Goal: Information Seeking & Learning: Learn about a topic

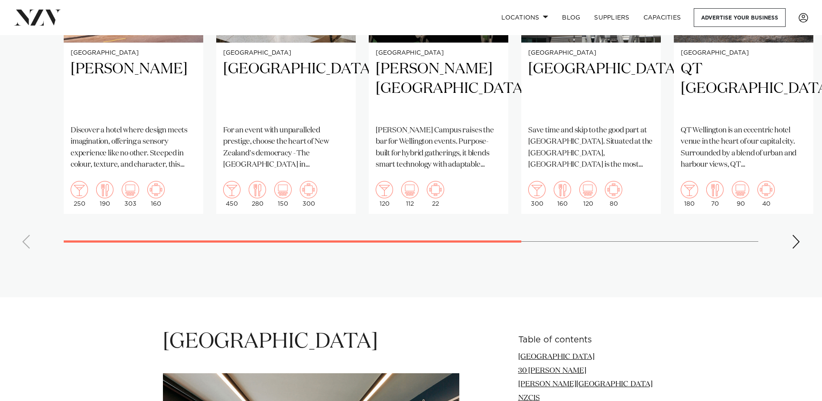
scroll to position [867, 0]
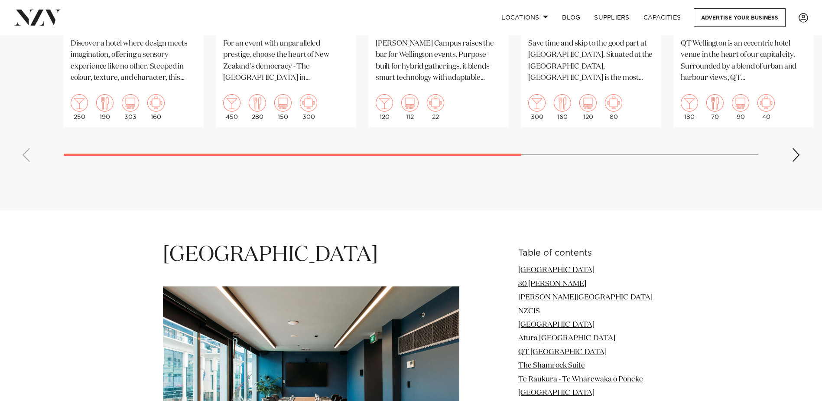
click at [797, 148] on div "Next slide" at bounding box center [796, 155] width 9 height 14
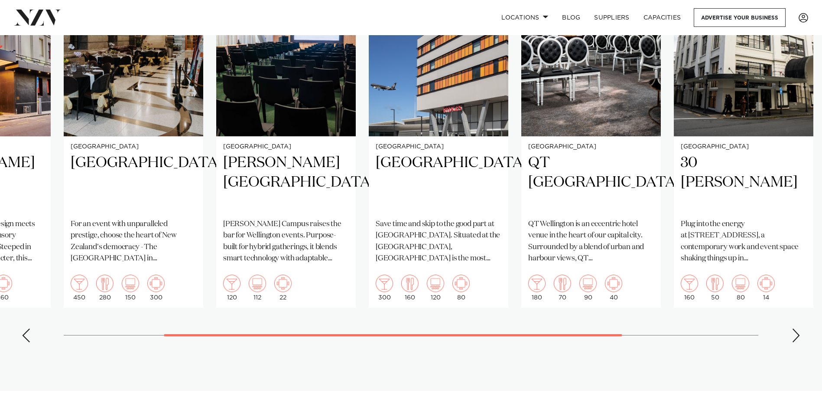
scroll to position [694, 0]
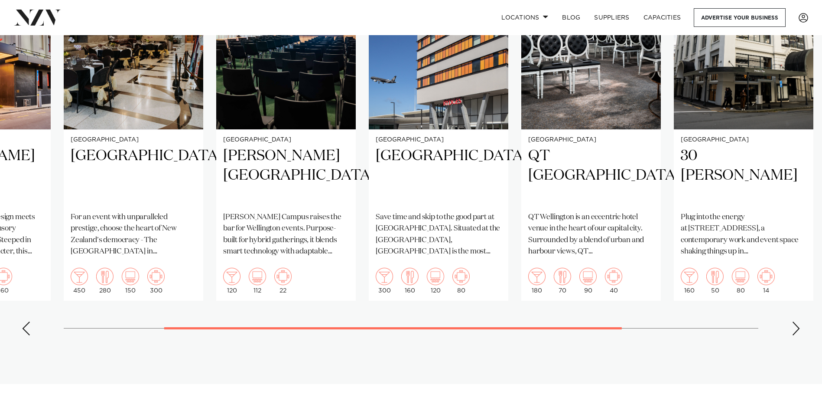
click at [782, 332] on section "Featured venues Wellington Naumi Wellington Discover a hotel where design meets…" at bounding box center [411, 123] width 822 height 520
click at [800, 321] on div "Next slide" at bounding box center [796, 328] width 9 height 14
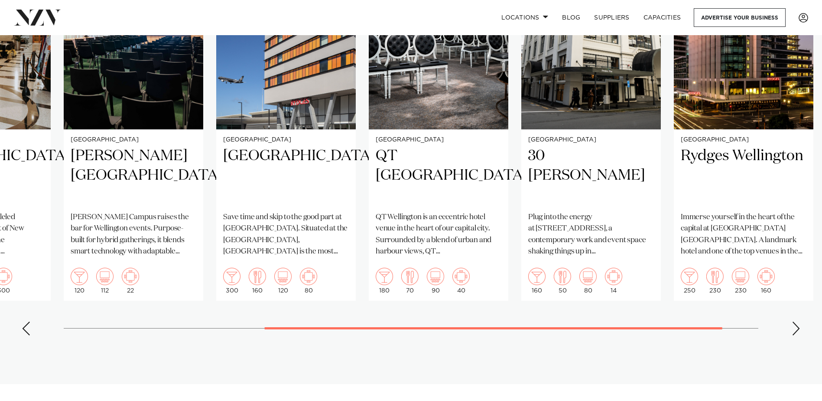
click at [800, 321] on div "Next slide" at bounding box center [796, 328] width 9 height 14
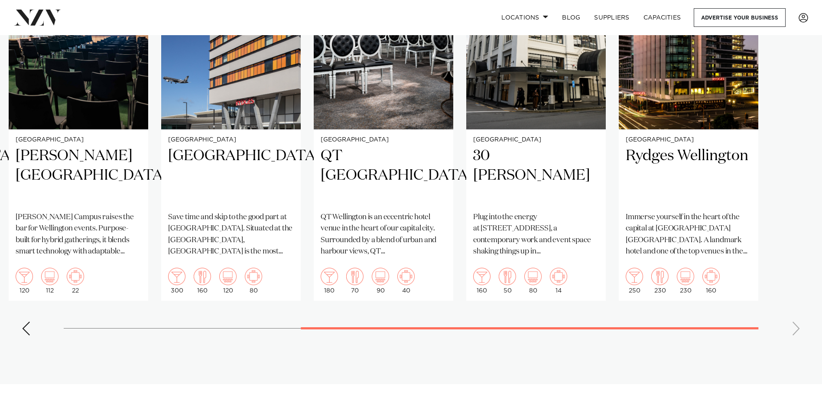
click at [800, 319] on swiper-container "Wellington Naumi Wellington Discover a hotel where design meets imagination, of…" at bounding box center [411, 142] width 822 height 400
click at [33, 305] on swiper-container "Wellington Naumi Wellington Discover a hotel where design meets imagination, of…" at bounding box center [411, 142] width 822 height 400
click at [25, 321] on div "Previous slide" at bounding box center [26, 328] width 9 height 14
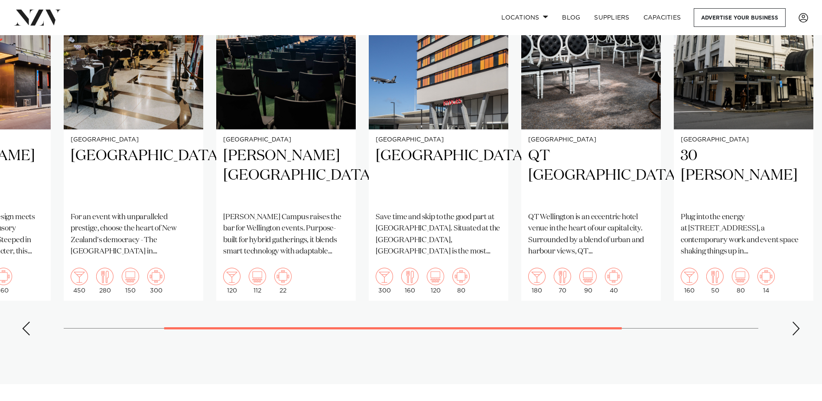
click at [25, 321] on div "Previous slide" at bounding box center [26, 328] width 9 height 14
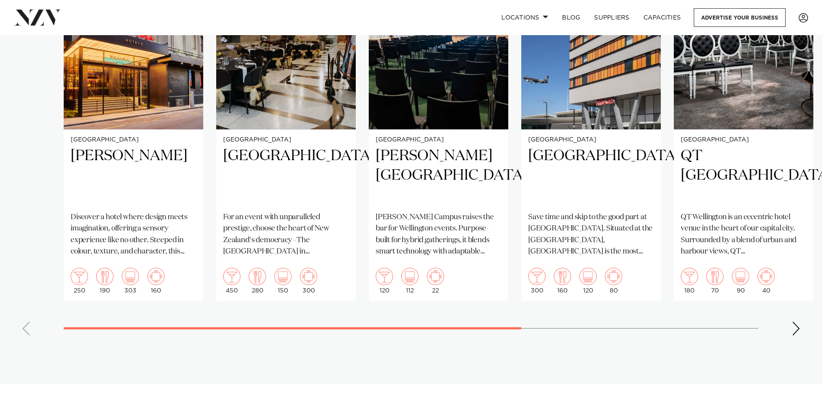
click at [25, 314] on swiper-container "Wellington Naumi Wellington Discover a hotel where design meets imagination, of…" at bounding box center [411, 142] width 822 height 400
click at [25, 313] on swiper-container "Wellington Naumi Wellington Discover a hotel where design meets imagination, of…" at bounding box center [411, 142] width 822 height 400
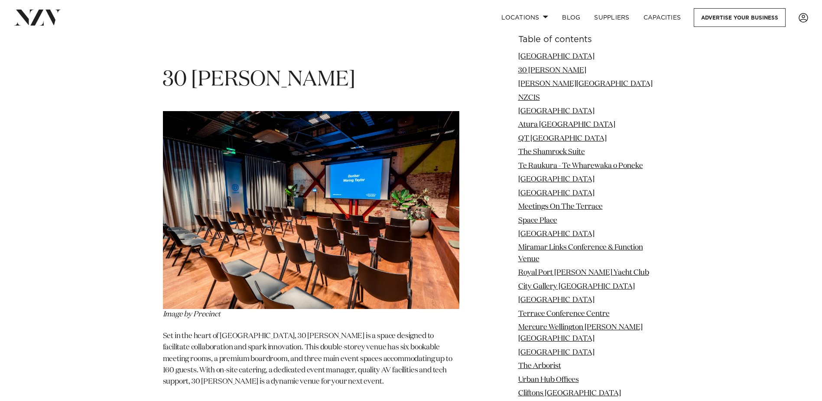
scroll to position [1474, 0]
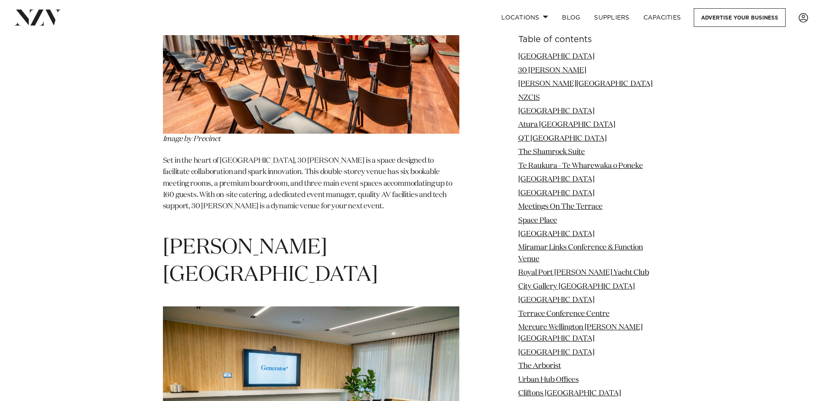
click at [534, 362] on link "The Arborist" at bounding box center [539, 365] width 43 height 7
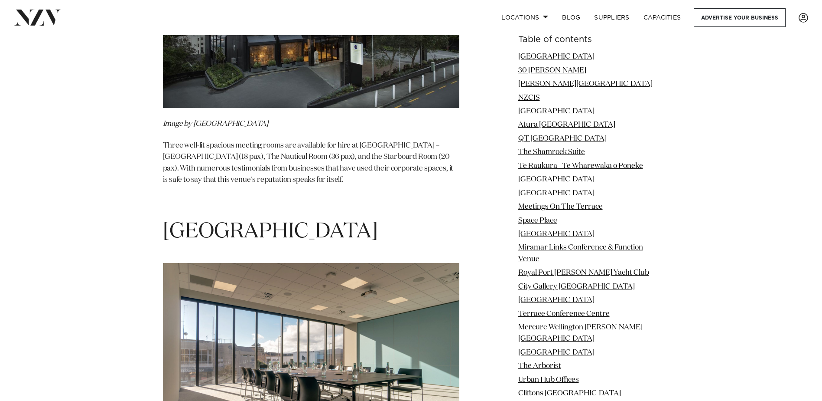
scroll to position [8044, 0]
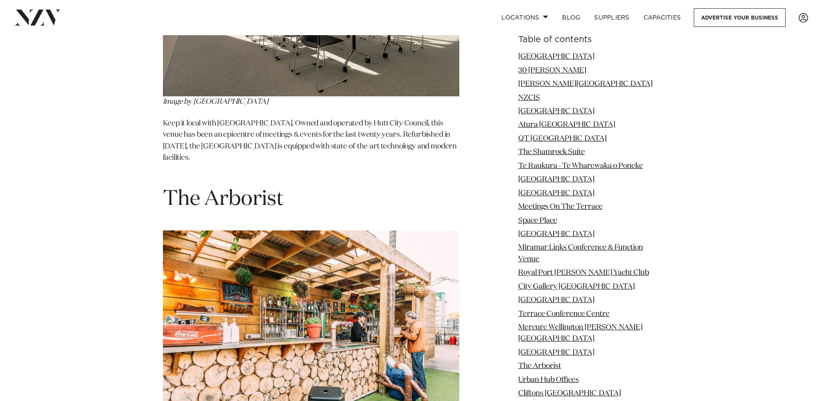
click at [230, 186] on h1 "The Arborist" at bounding box center [311, 199] width 296 height 27
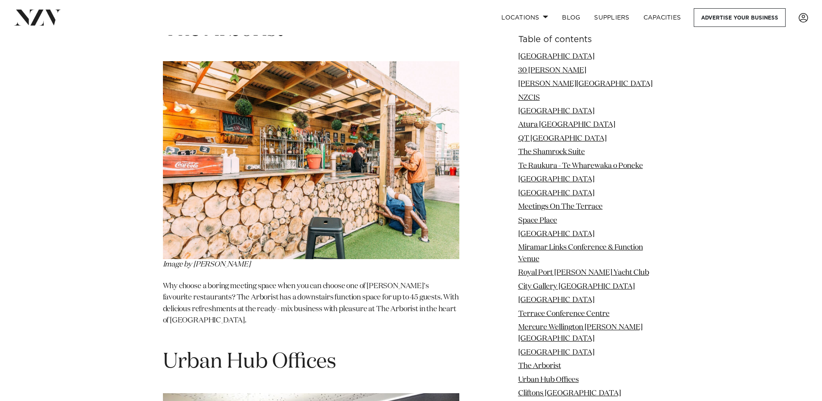
scroll to position [8000, 0]
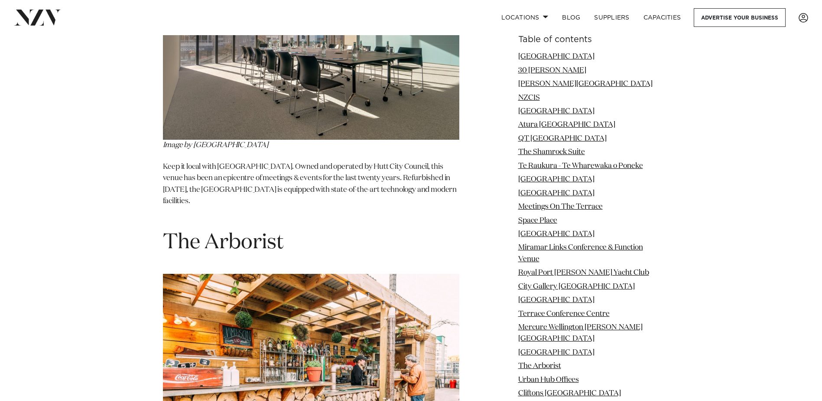
click at [228, 229] on h1 "The Arborist" at bounding box center [311, 242] width 296 height 27
drag, startPoint x: 254, startPoint y: 168, endPoint x: 143, endPoint y: 169, distance: 111.8
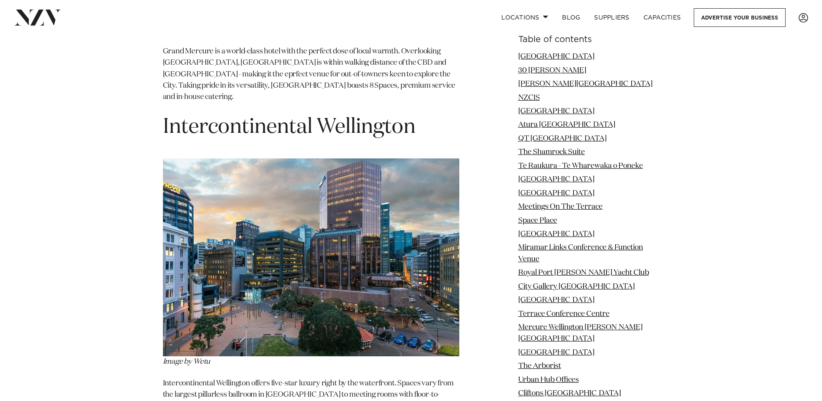
scroll to position [9344, 0]
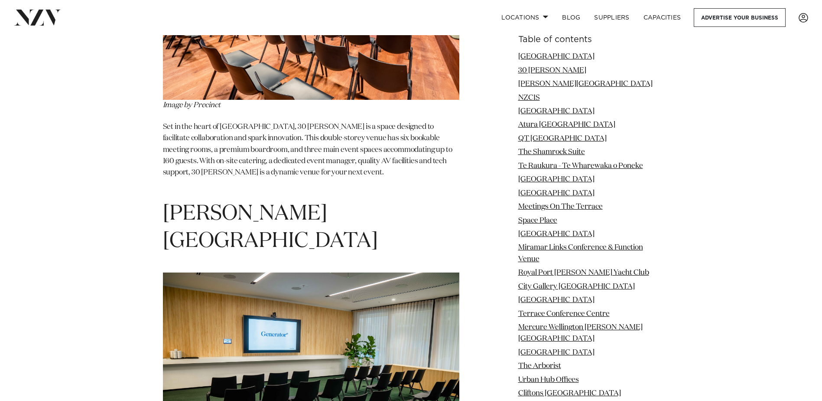
scroll to position [1560, 0]
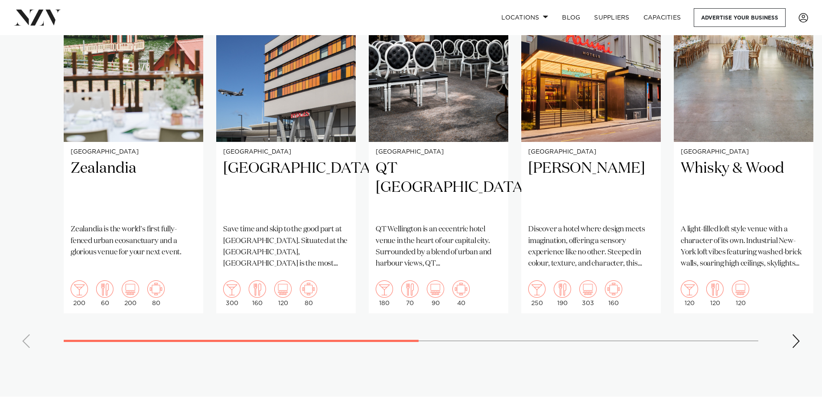
scroll to position [780, 0]
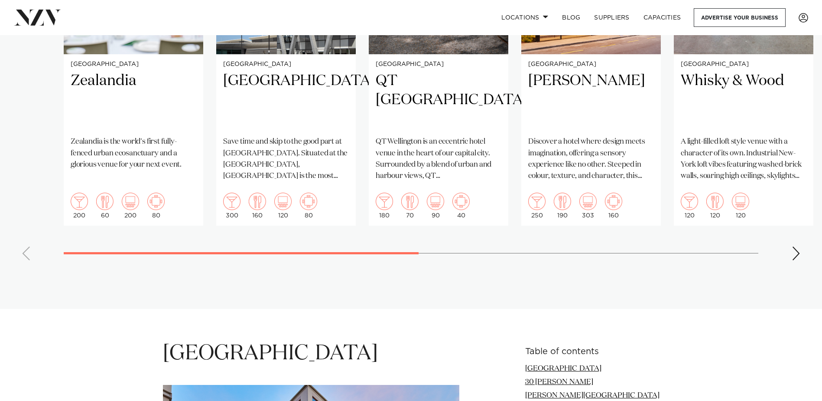
click at [792, 246] on div "Next slide" at bounding box center [796, 253] width 9 height 14
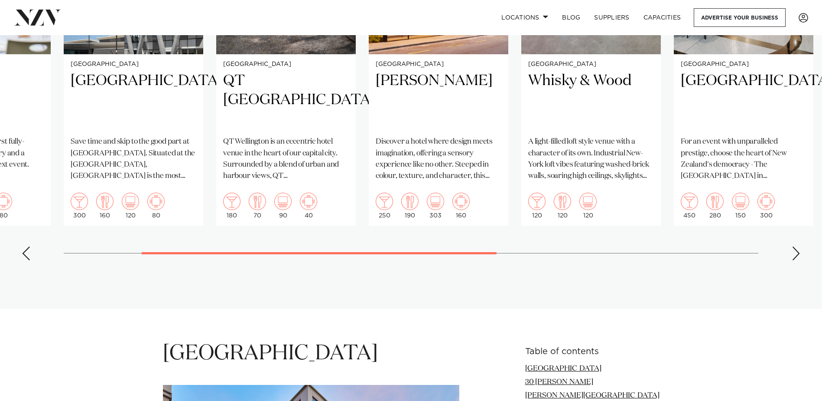
click at [792, 246] on div "Next slide" at bounding box center [796, 253] width 9 height 14
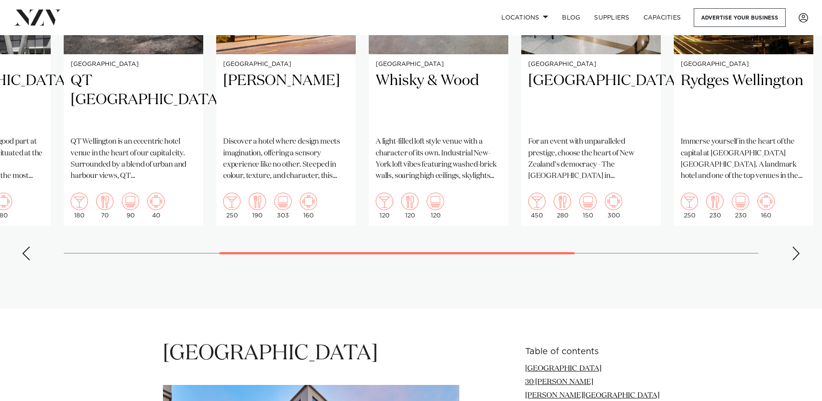
click at [793, 246] on div "Next slide" at bounding box center [796, 253] width 9 height 14
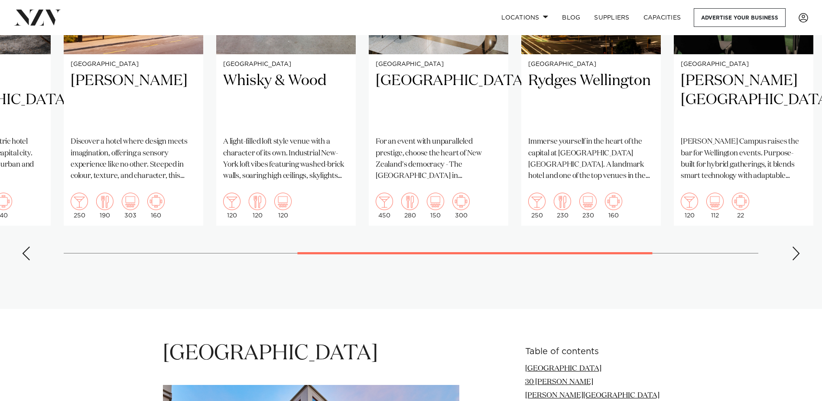
click at [795, 246] on div "Next slide" at bounding box center [796, 253] width 9 height 14
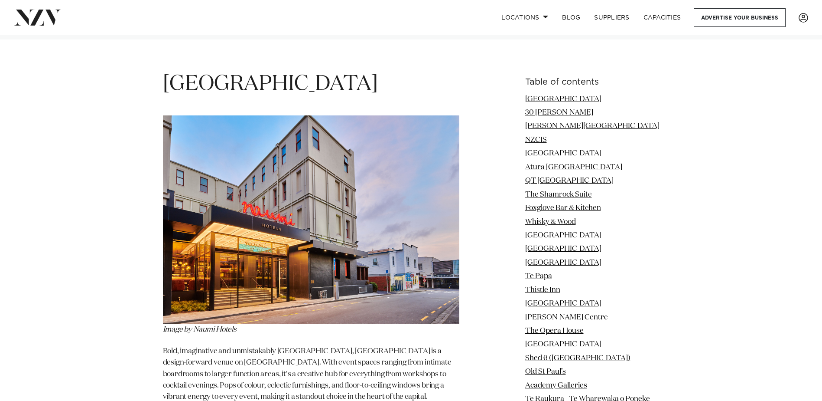
scroll to position [1084, 0]
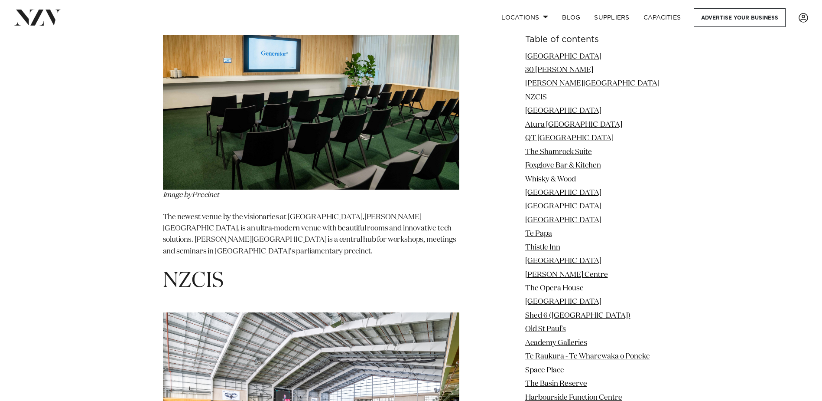
click at [586, 396] on link "Harbourside Function Centre" at bounding box center [573, 397] width 97 height 7
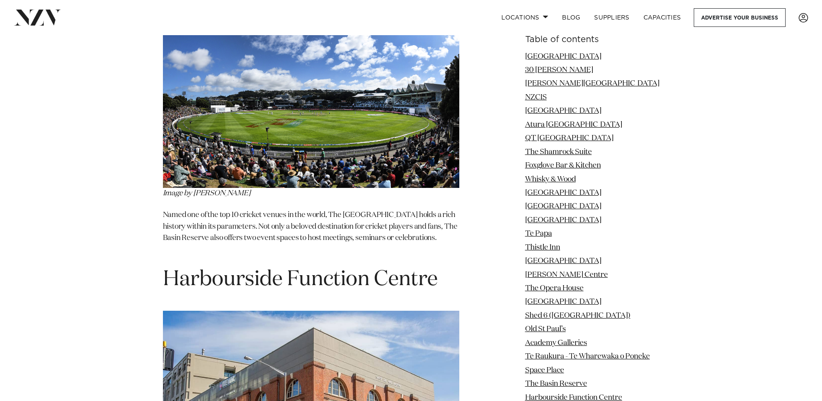
scroll to position [9455, 0]
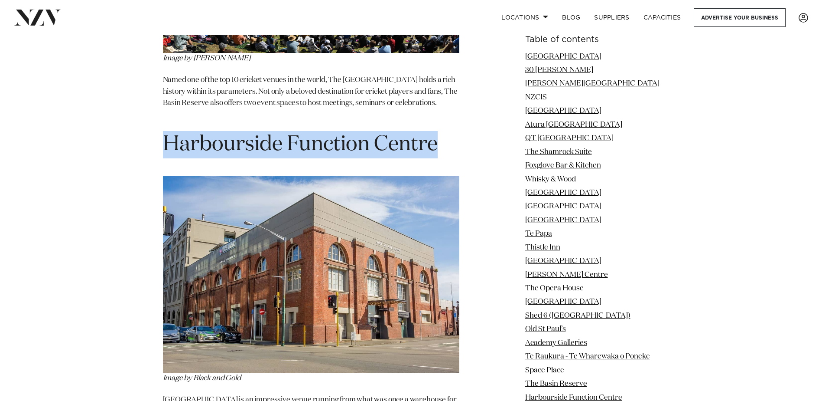
drag, startPoint x: 441, startPoint y: 43, endPoint x: 123, endPoint y: 43, distance: 318.1
copy span "Harbourside Function Centre"
